Goal: Transaction & Acquisition: Purchase product/service

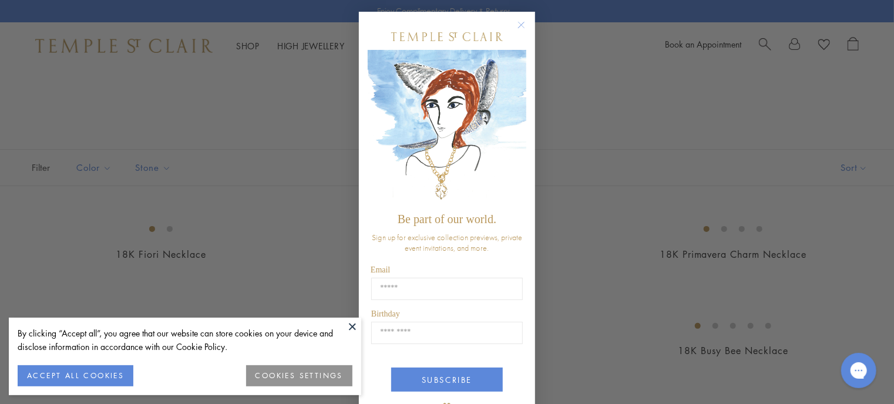
click at [514, 28] on circle "Close dialog" at bounding box center [521, 25] width 14 height 14
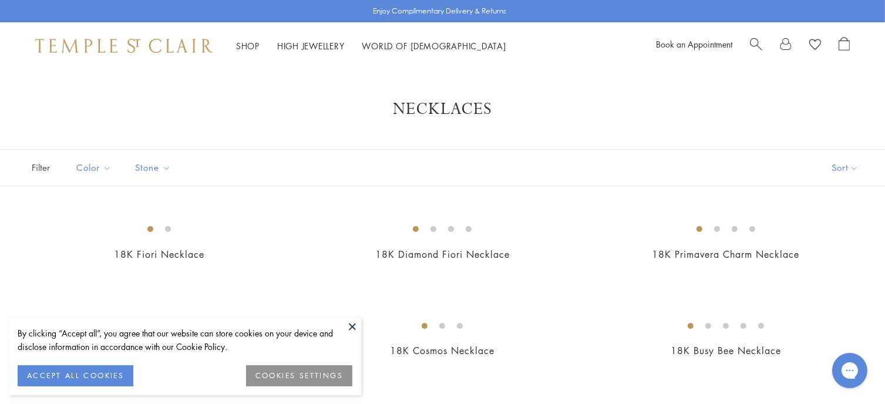
click at [351, 330] on button at bounding box center [352, 327] width 18 height 18
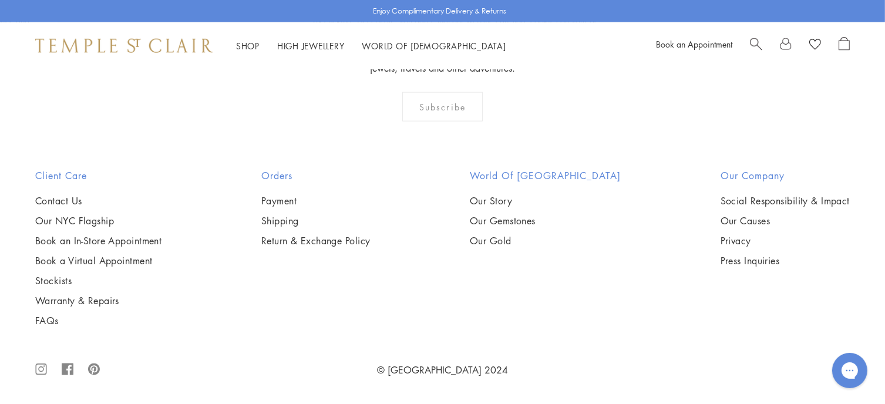
scroll to position [2760, 0]
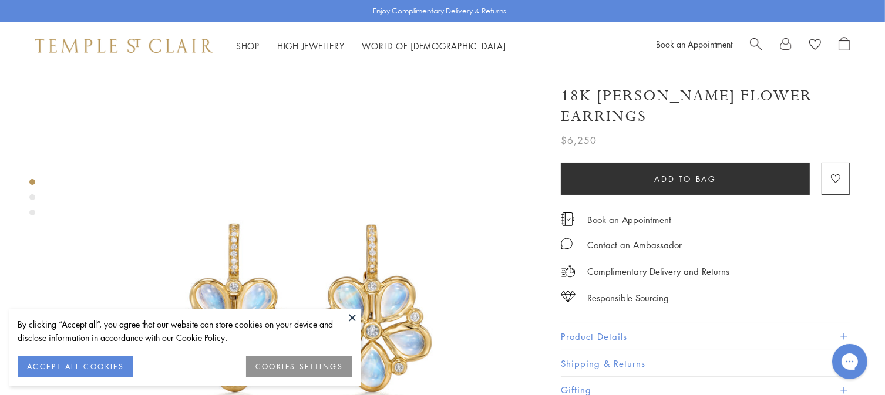
click at [354, 318] on button at bounding box center [352, 318] width 18 height 18
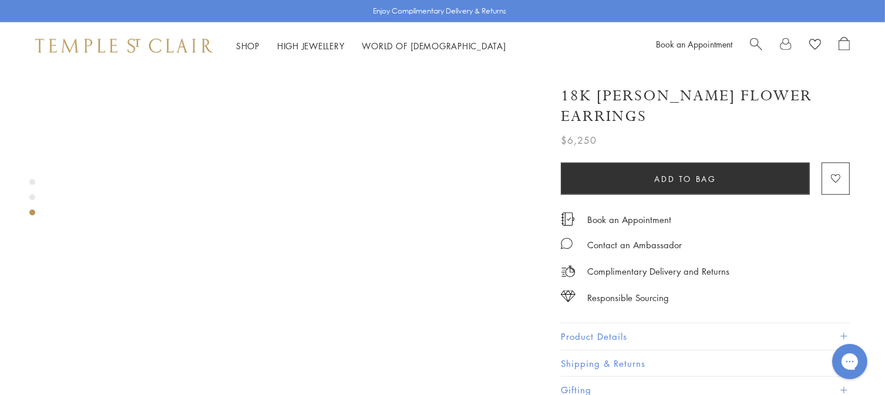
scroll to position [1057, 0]
